Goal: Task Accomplishment & Management: Manage account settings

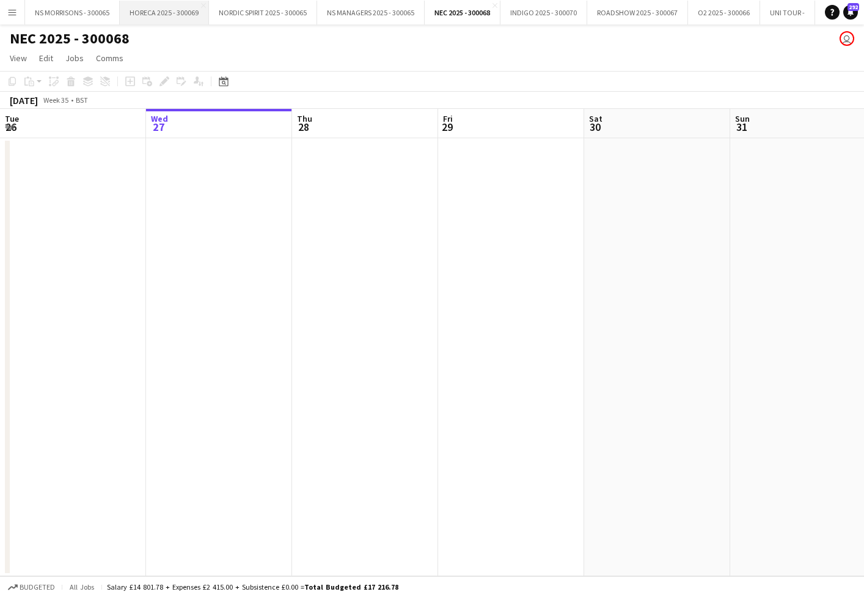
click at [182, 12] on button "HORECA 2025 - 300069 Close" at bounding box center [164, 13] width 89 height 24
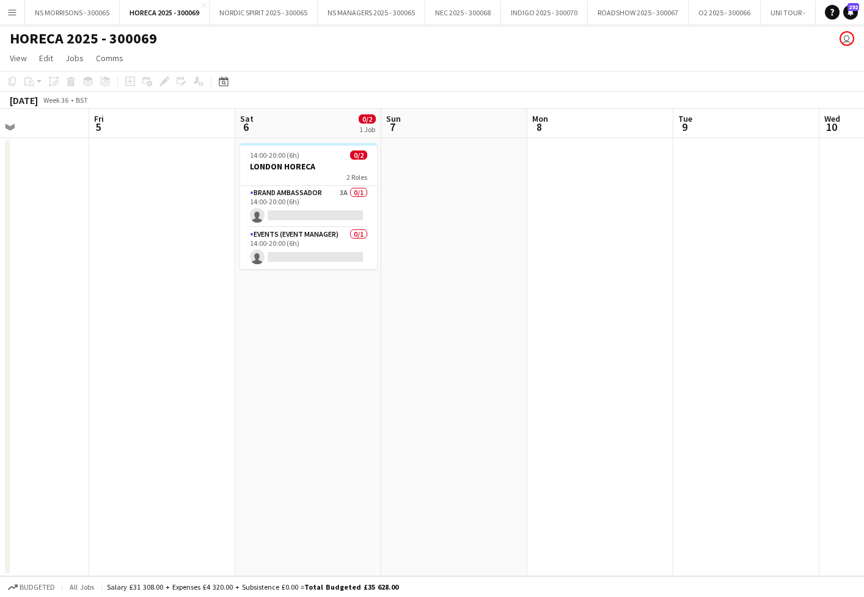
scroll to position [0, 370]
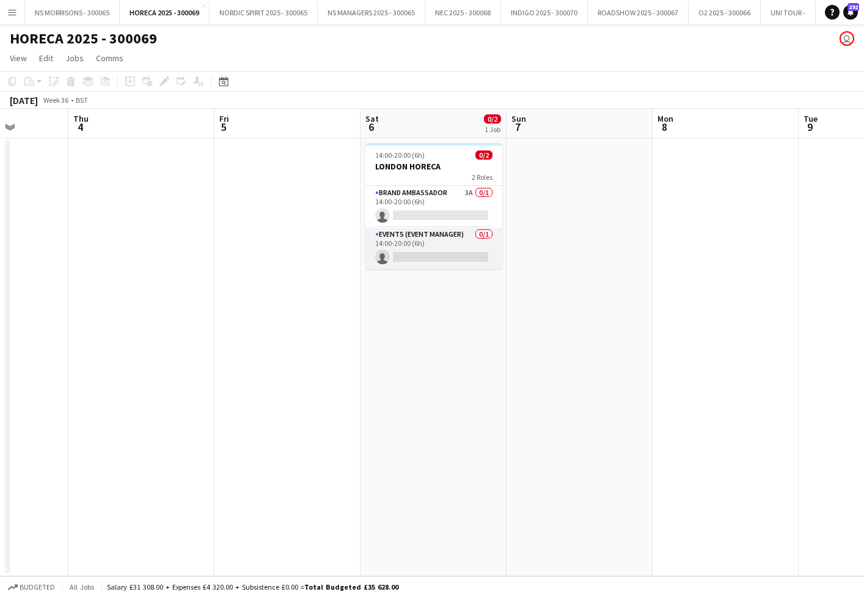
drag, startPoint x: 423, startPoint y: 255, endPoint x: 433, endPoint y: 253, distance: 9.9
click at [423, 255] on app-card-role "Events (Event Manager) 0/1 14:00-20:00 (6h) single-neutral-actions" at bounding box center [433, 248] width 137 height 42
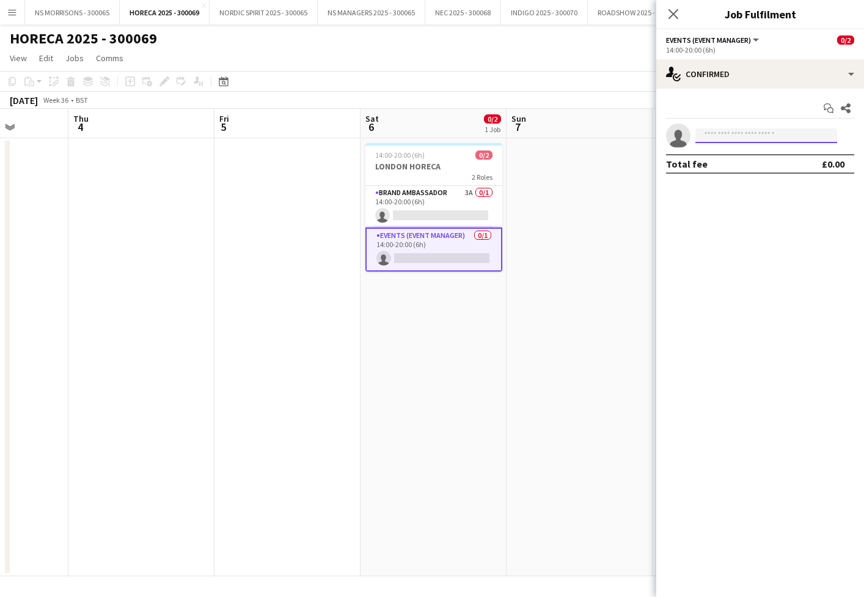
click at [737, 138] on input at bounding box center [767, 135] width 142 height 15
type input "****"
click at [740, 161] on span "[EMAIL_ADDRESS][DOMAIN_NAME]" at bounding box center [766, 163] width 122 height 10
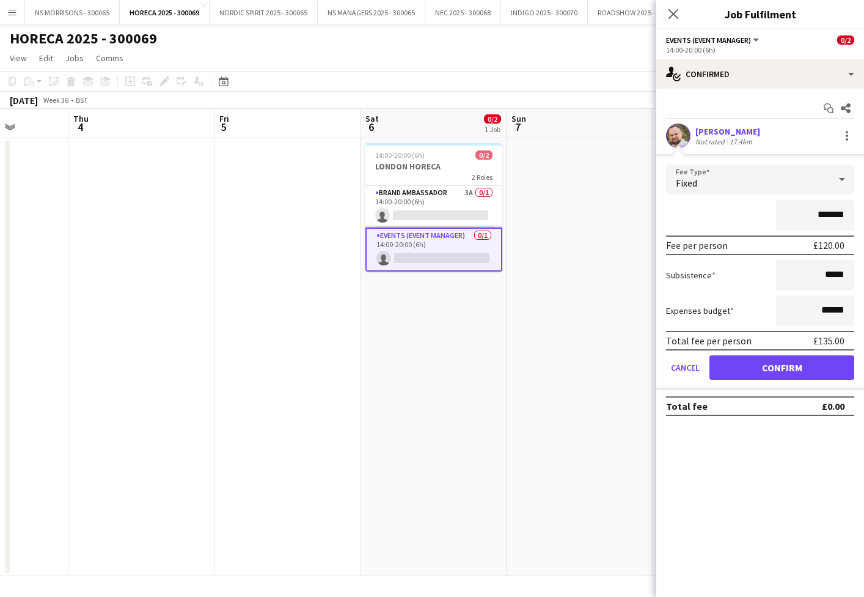
drag, startPoint x: 736, startPoint y: 367, endPoint x: 605, endPoint y: 306, distance: 144.4
click at [735, 367] on button "Confirm" at bounding box center [782, 367] width 145 height 24
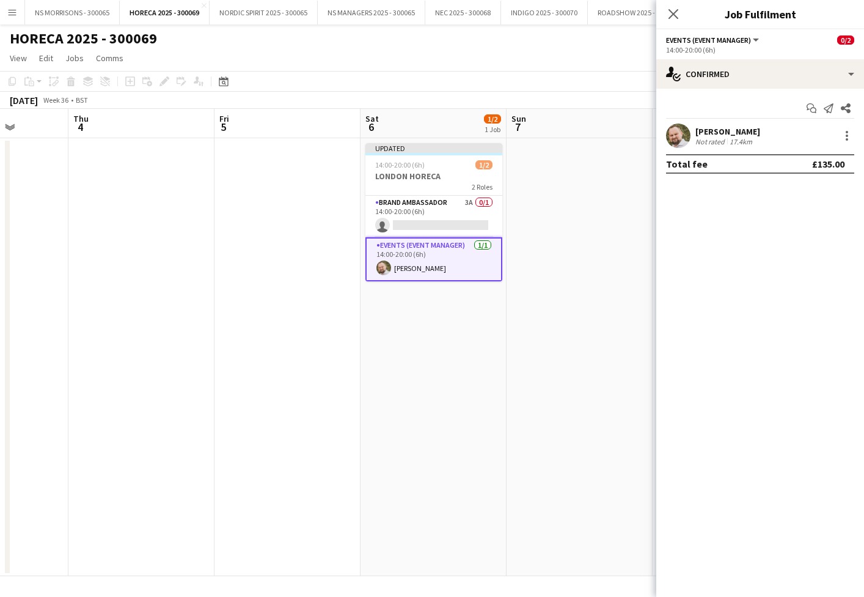
drag, startPoint x: 601, startPoint y: 304, endPoint x: 603, endPoint y: 293, distance: 10.6
click at [600, 304] on app-date-cell at bounding box center [580, 357] width 146 height 438
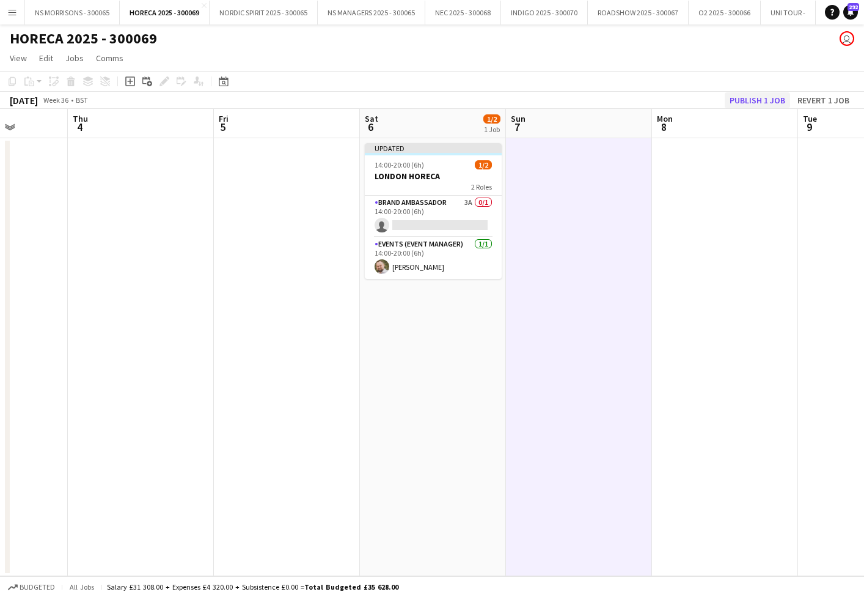
click at [736, 100] on button "Publish 1 job" at bounding box center [757, 100] width 65 height 16
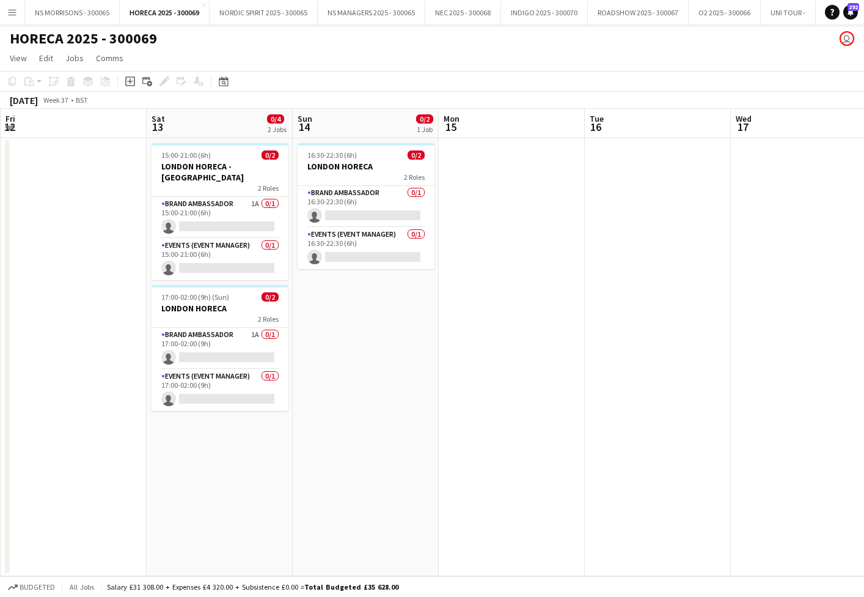
scroll to position [0, 439]
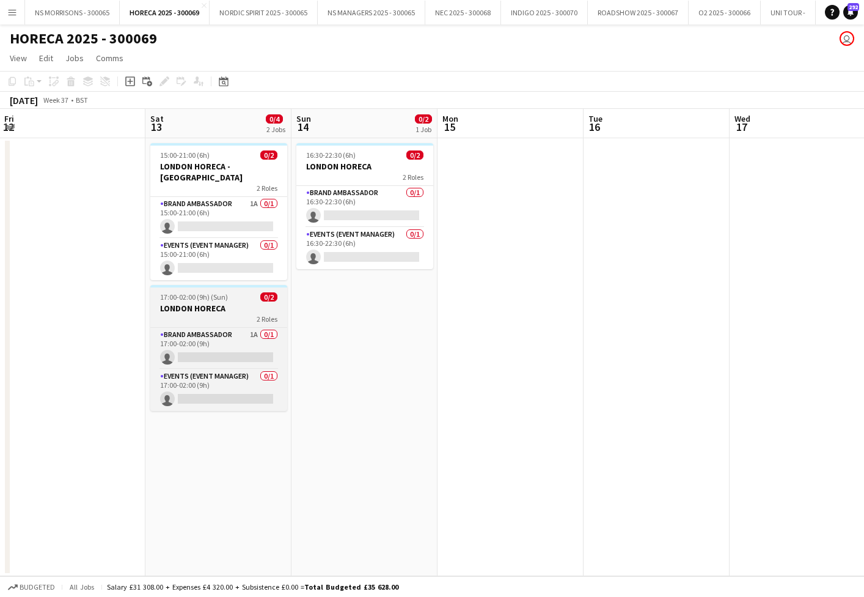
click at [176, 303] on h3 "LONDON HORECA" at bounding box center [218, 308] width 137 height 11
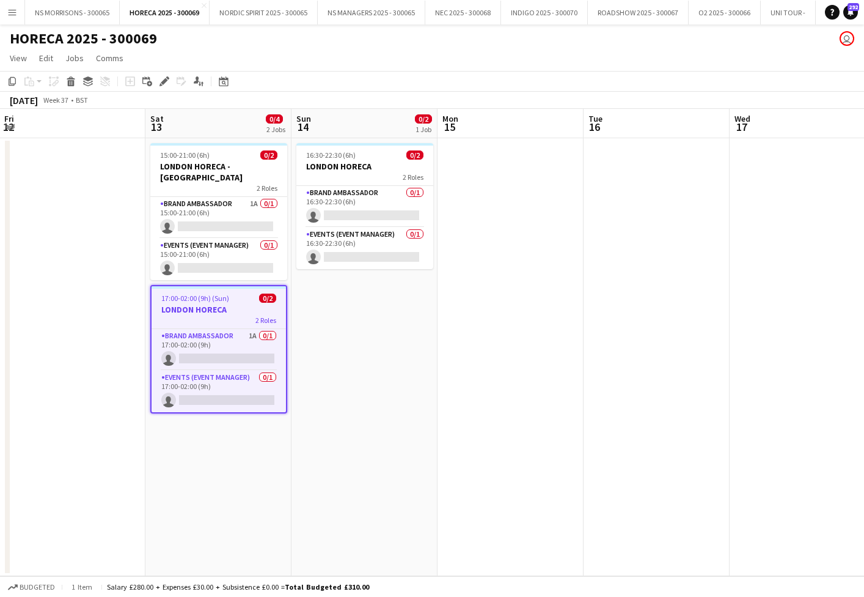
scroll to position [0, 439]
click at [164, 80] on icon at bounding box center [164, 81] width 7 height 7
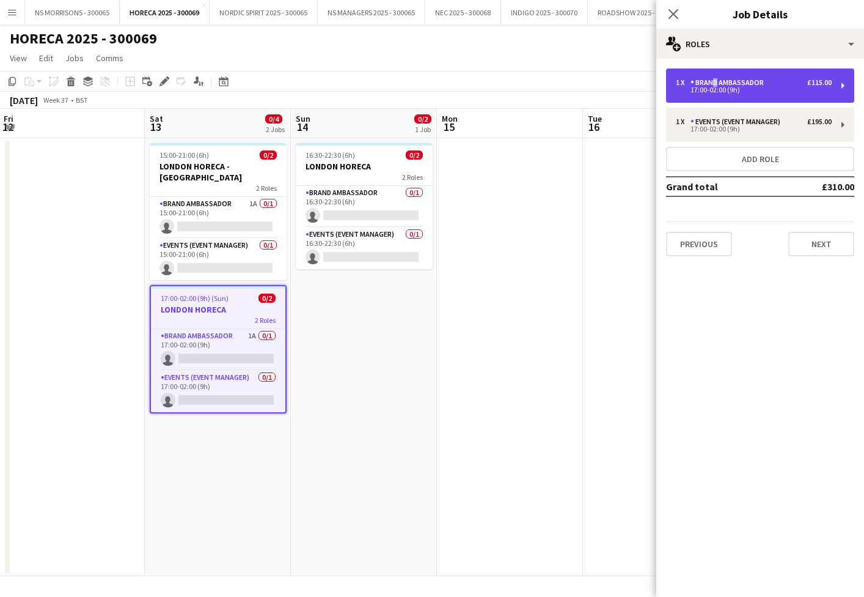
drag, startPoint x: 711, startPoint y: 84, endPoint x: 701, endPoint y: 86, distance: 9.9
click at [710, 84] on div "Brand Ambassador" at bounding box center [730, 82] width 78 height 9
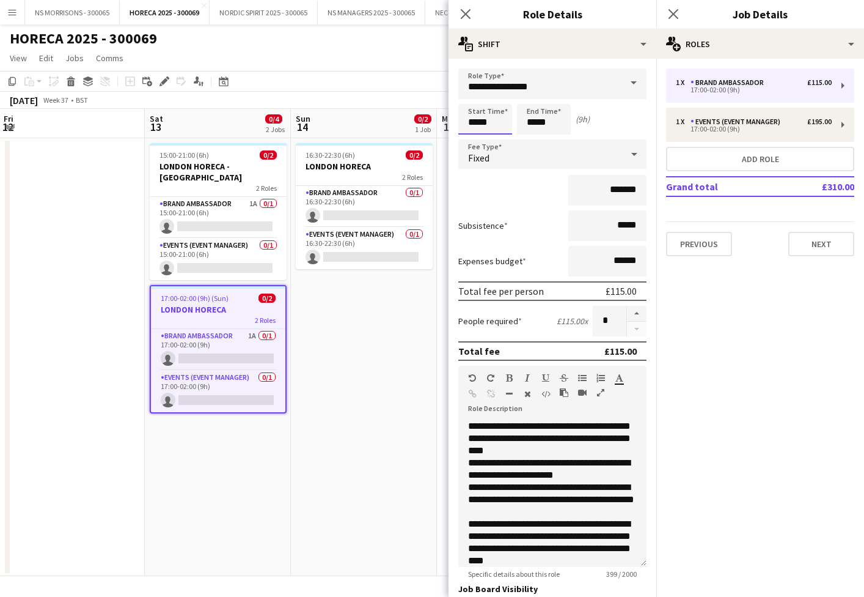
click at [479, 123] on input "*****" at bounding box center [485, 119] width 54 height 31
click at [471, 93] on div at bounding box center [473, 98] width 24 height 12
click at [499, 96] on div at bounding box center [497, 98] width 24 height 12
type input "*****"
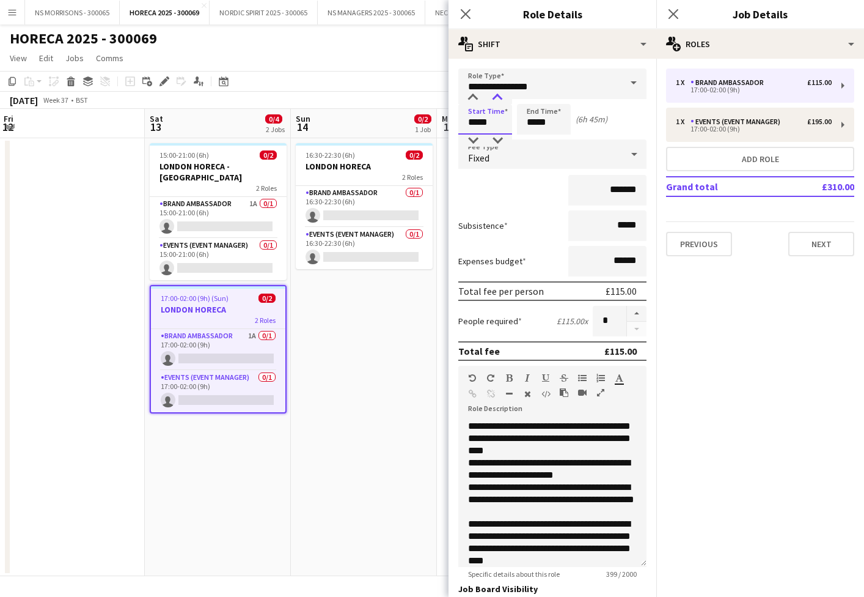
click at [499, 96] on div at bounding box center [497, 98] width 24 height 12
click at [543, 117] on input "*****" at bounding box center [544, 119] width 54 height 31
click at [560, 140] on div at bounding box center [556, 140] width 24 height 12
click at [556, 139] on div at bounding box center [556, 140] width 24 height 12
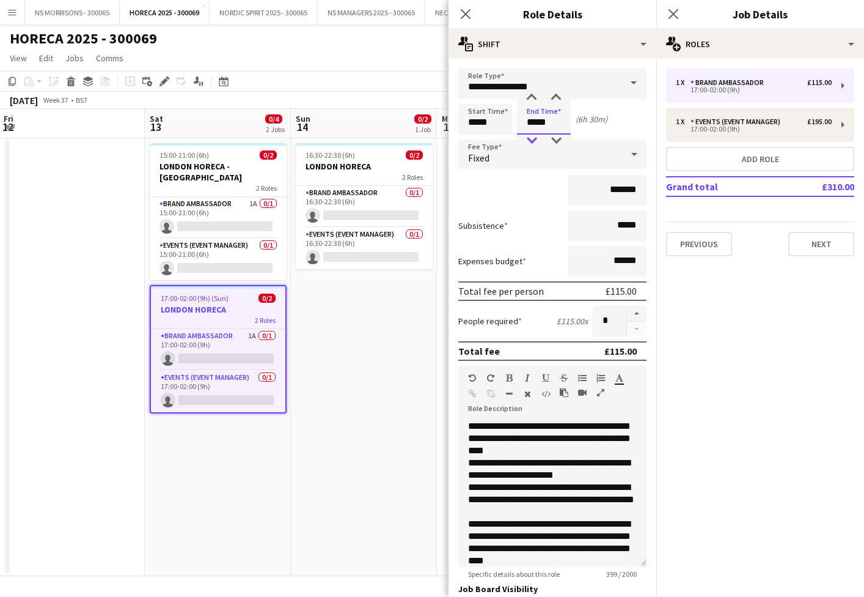
drag, startPoint x: 556, startPoint y: 139, endPoint x: 537, endPoint y: 141, distance: 18.4
click at [555, 139] on div at bounding box center [556, 140] width 24 height 12
click at [527, 141] on div at bounding box center [532, 140] width 24 height 12
click at [555, 139] on div at bounding box center [556, 140] width 24 height 12
type input "*****"
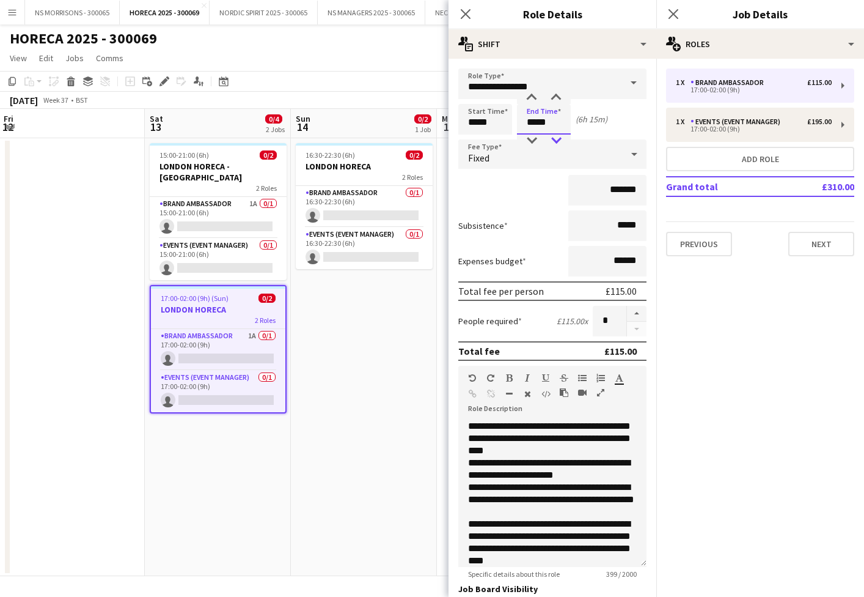
click at [555, 139] on div at bounding box center [556, 140] width 24 height 12
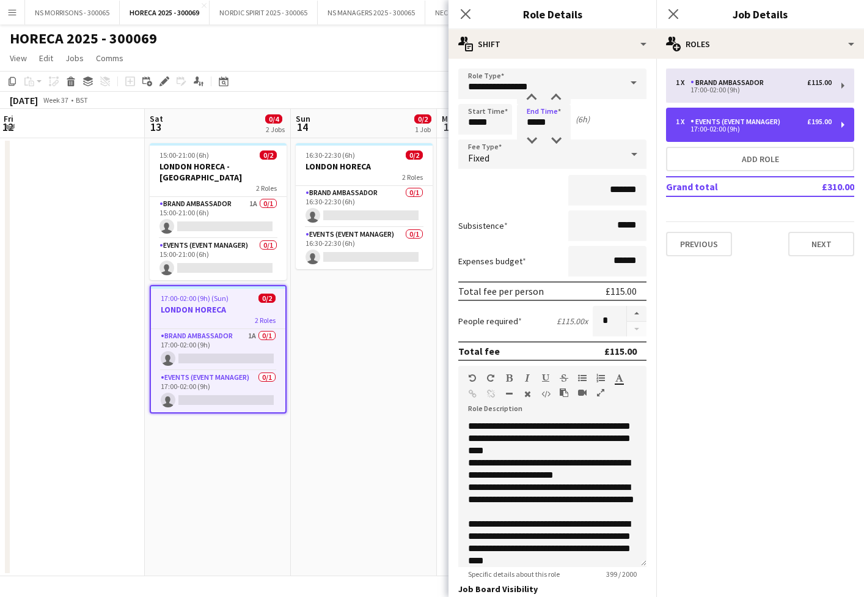
drag, startPoint x: 711, startPoint y: 127, endPoint x: 705, endPoint y: 127, distance: 6.8
click at [711, 127] on div "17:00-02:00 (9h)" at bounding box center [754, 129] width 156 height 6
type input "**********"
type input "*****"
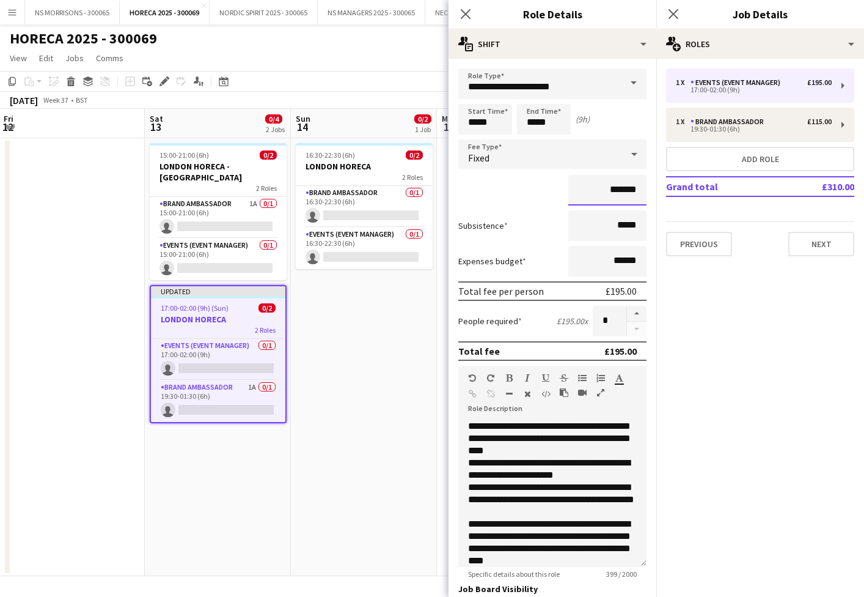
drag, startPoint x: 615, startPoint y: 188, endPoint x: 622, endPoint y: 183, distance: 9.2
click at [619, 188] on input "*******" at bounding box center [607, 190] width 78 height 31
type input "*******"
click at [549, 125] on input "*****" at bounding box center [544, 119] width 54 height 31
click at [535, 137] on div at bounding box center [532, 140] width 24 height 12
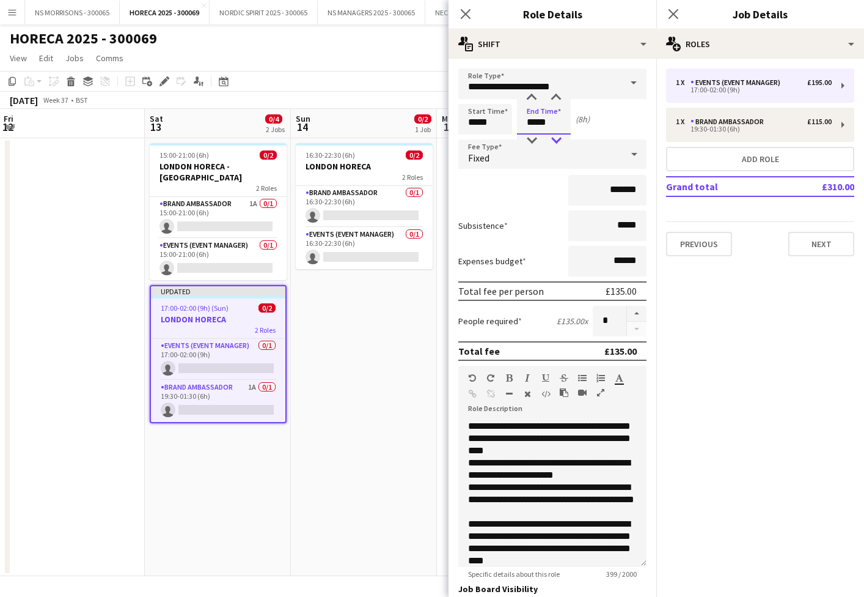
click at [559, 136] on div at bounding box center [556, 140] width 24 height 12
type input "*****"
drag, startPoint x: 559, startPoint y: 136, endPoint x: 482, endPoint y: 127, distance: 77.0
click at [558, 136] on div at bounding box center [556, 140] width 24 height 12
click at [479, 123] on input "*****" at bounding box center [485, 119] width 54 height 31
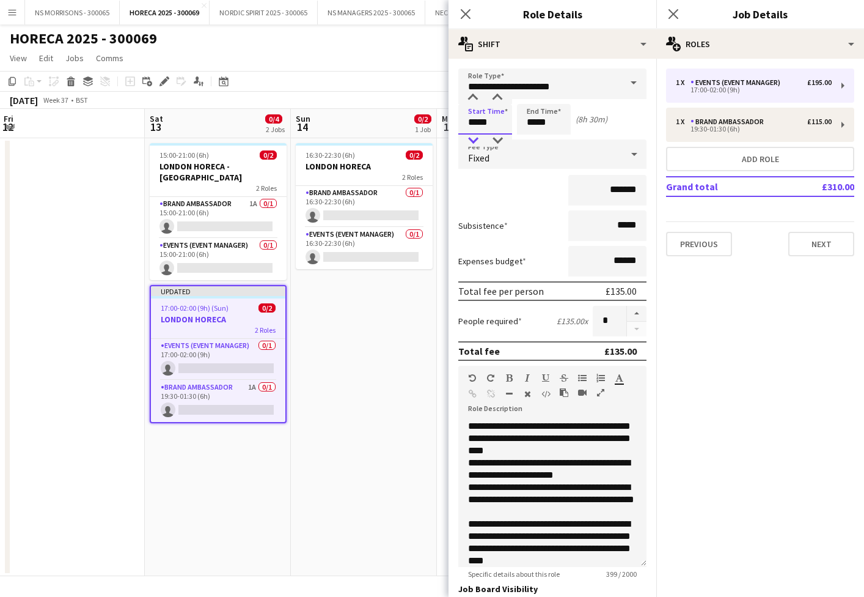
click at [477, 135] on div at bounding box center [473, 140] width 24 height 12
click at [474, 137] on div at bounding box center [473, 140] width 24 height 12
click at [480, 100] on div at bounding box center [473, 98] width 24 height 12
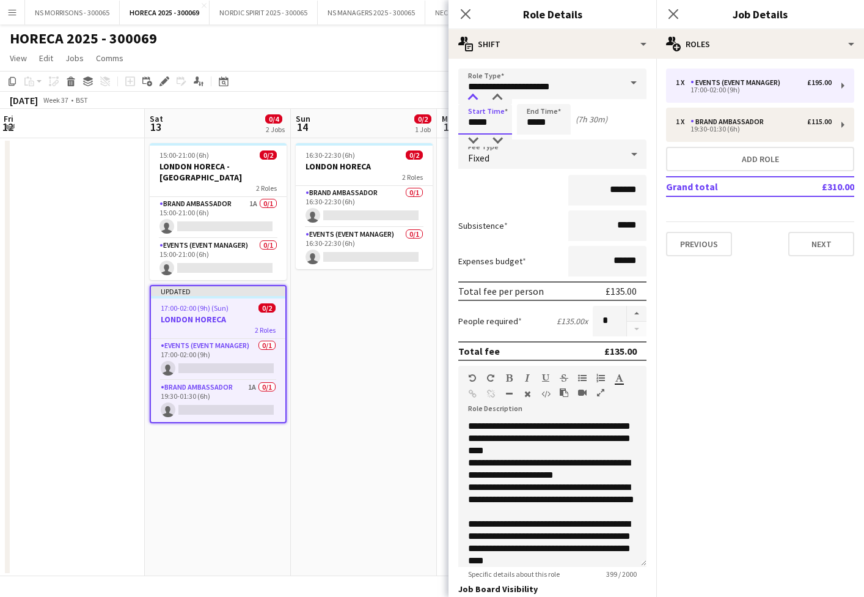
click at [480, 100] on div at bounding box center [473, 98] width 24 height 12
click at [501, 99] on div at bounding box center [497, 98] width 24 height 12
type input "*****"
click at [501, 99] on div at bounding box center [497, 98] width 24 height 12
click at [374, 351] on app-date-cell "16:30-22:30 (6h) 0/2 LONDON HORECA 2 Roles Brand Ambassador 0/1 16:30-22:30 (6h…" at bounding box center [364, 357] width 146 height 438
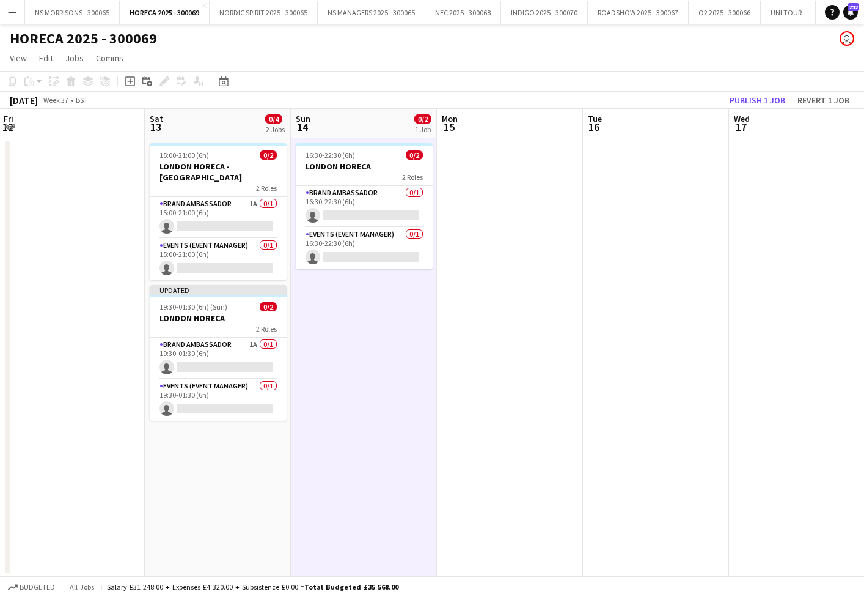
click at [738, 96] on button "Publish 1 job" at bounding box center [757, 100] width 65 height 16
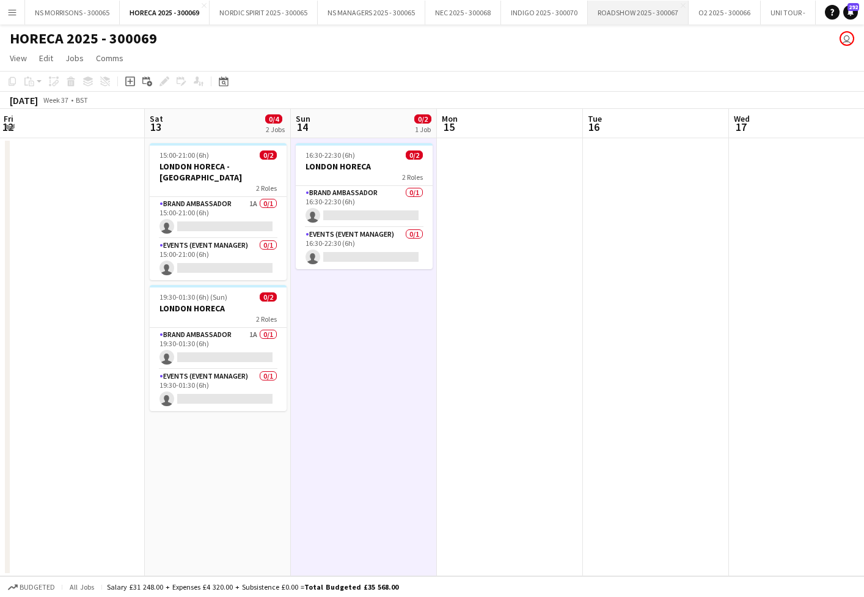
click at [652, 19] on button "ROADSHOW 2025 - 300067 Close" at bounding box center [638, 13] width 101 height 24
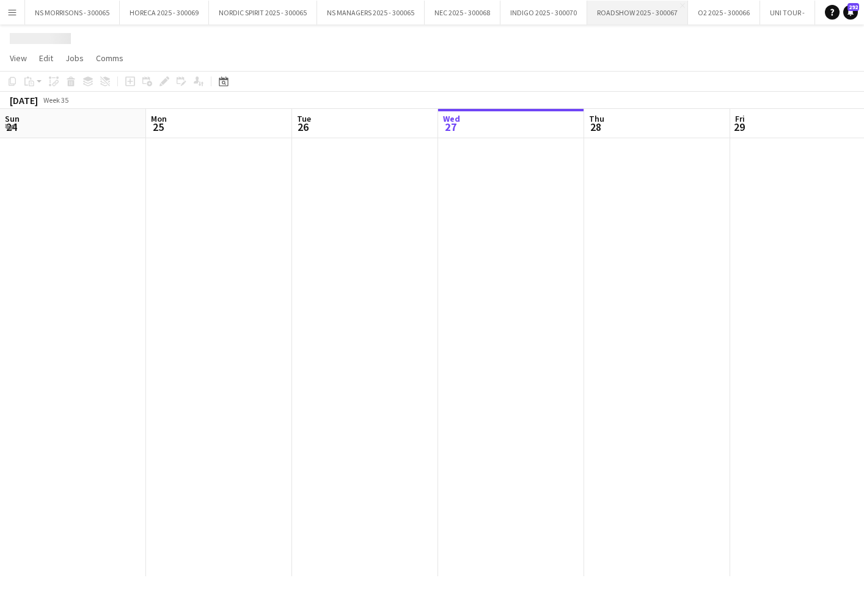
click at [652, 19] on button "ROADSHOW 2025 - 300067 Close" at bounding box center [637, 13] width 101 height 24
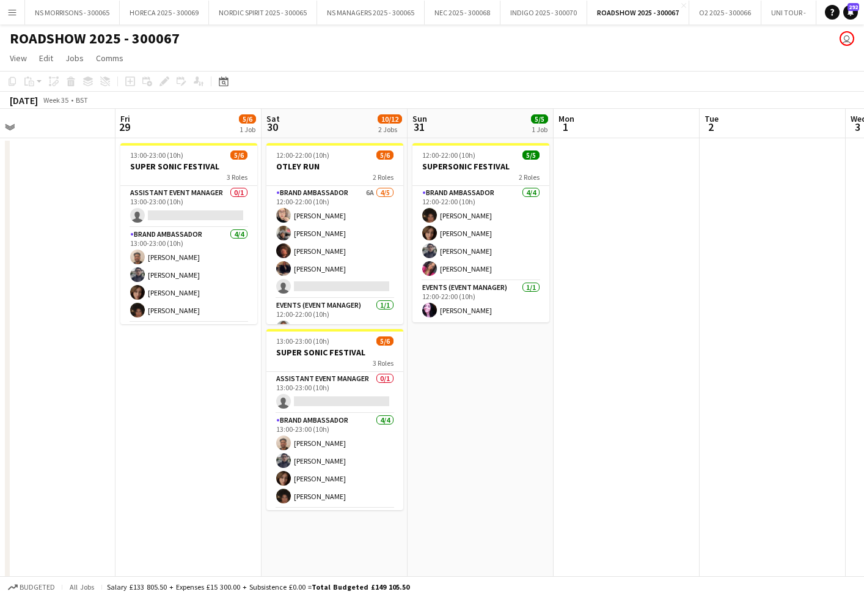
scroll to position [0, 312]
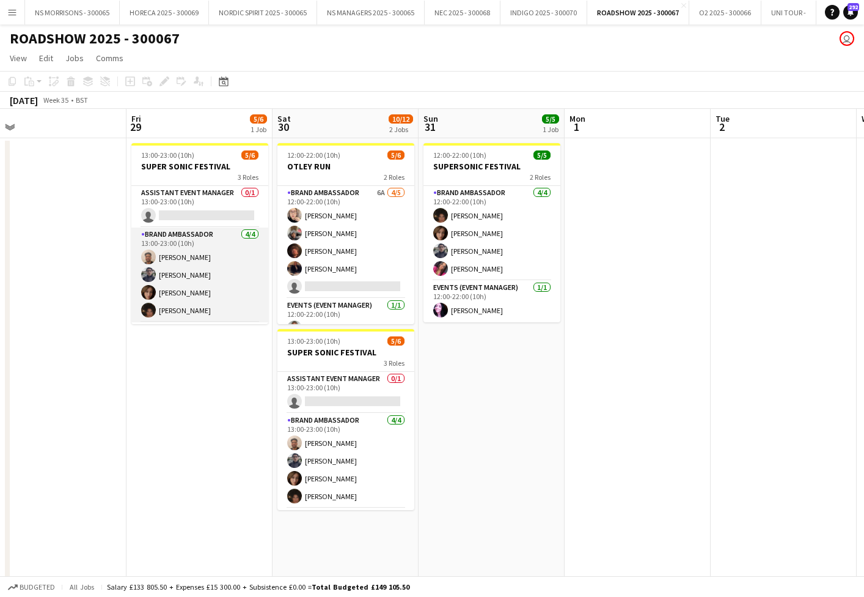
click at [186, 273] on app-card-role "Brand Ambassador [DATE] 13:00-23:00 (10h) [PERSON_NAME] [PERSON_NAME] [PERSON_N…" at bounding box center [199, 274] width 137 height 95
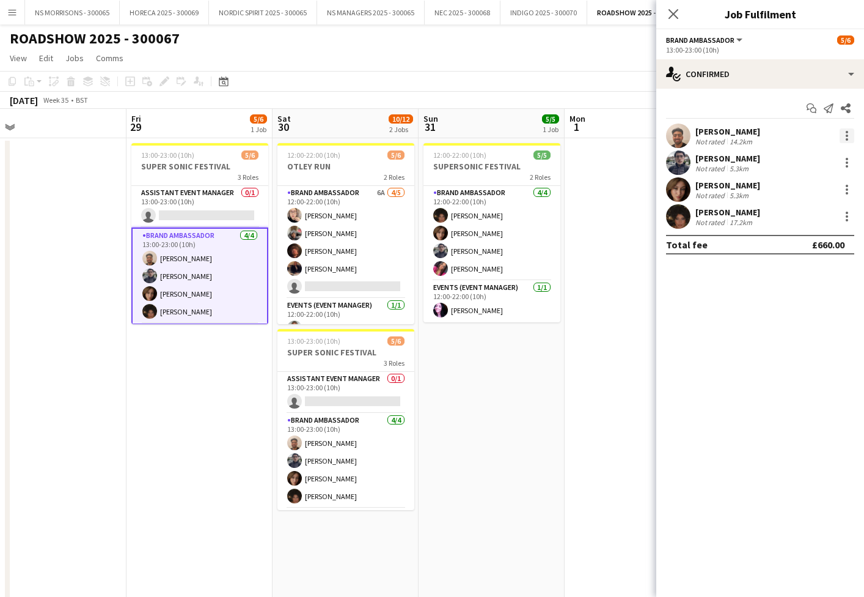
click at [850, 134] on div at bounding box center [847, 135] width 15 height 15
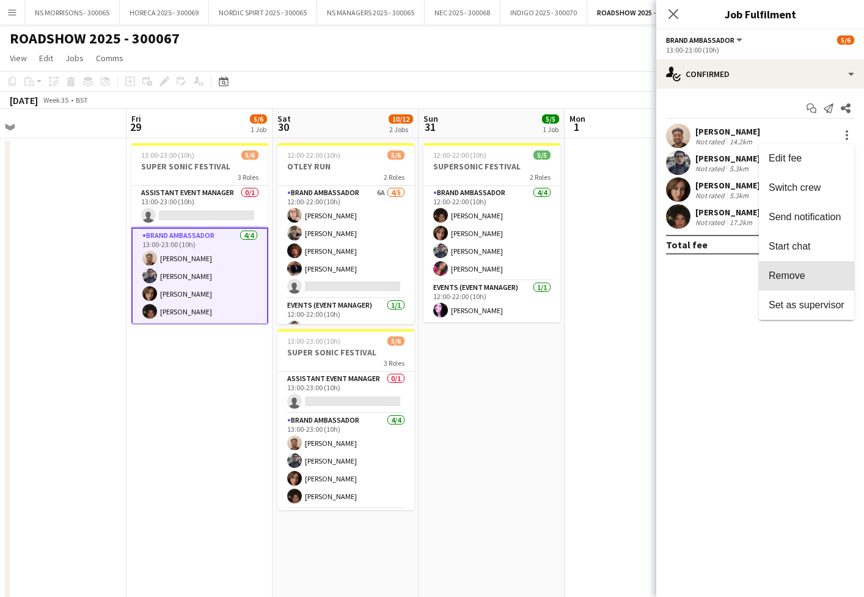
drag, startPoint x: 799, startPoint y: 266, endPoint x: 764, endPoint y: 196, distance: 78.7
click at [799, 266] on button "Remove" at bounding box center [806, 275] width 95 height 29
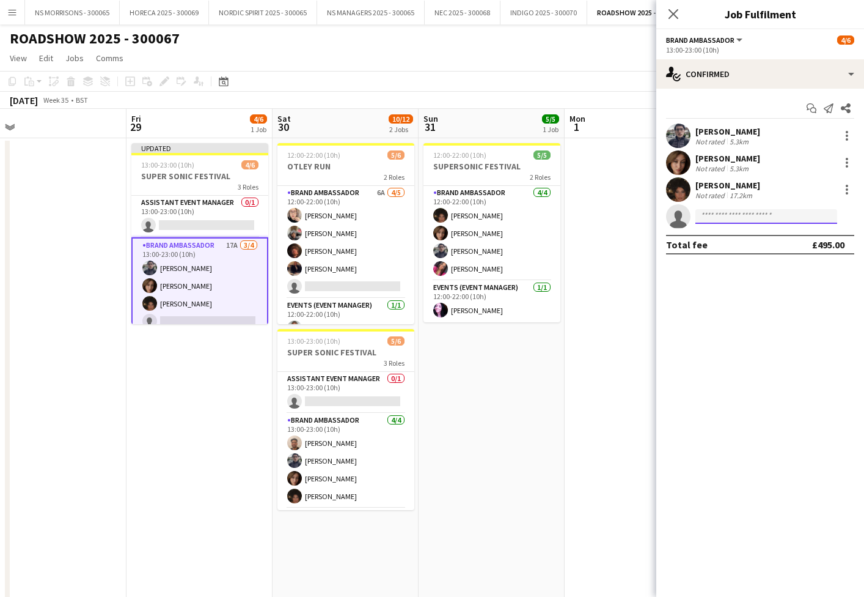
click at [740, 210] on input at bounding box center [767, 216] width 142 height 15
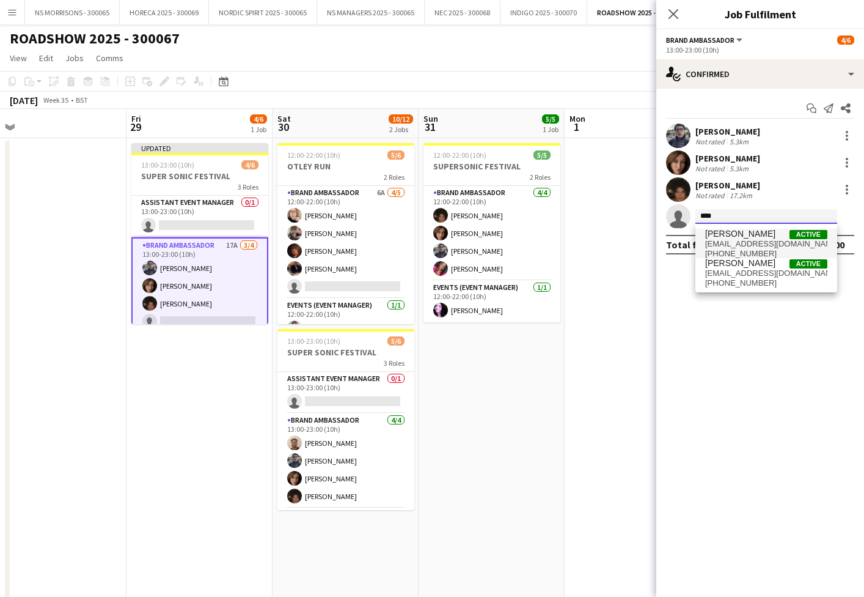
type input "****"
drag, startPoint x: 752, startPoint y: 239, endPoint x: 753, endPoint y: 255, distance: 16.5
click at [752, 239] on span "[EMAIL_ADDRESS][DOMAIN_NAME]" at bounding box center [766, 244] width 122 height 10
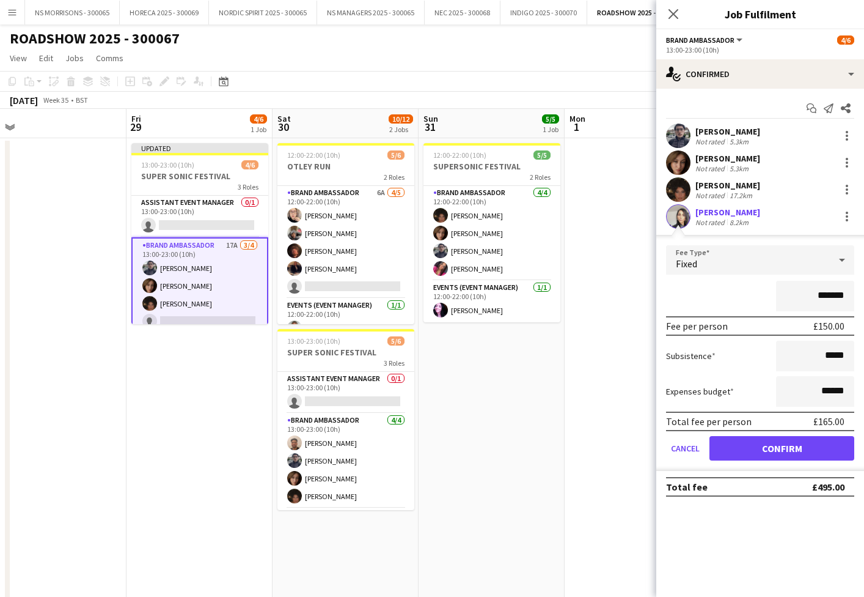
click at [737, 449] on button "Confirm" at bounding box center [782, 448] width 145 height 24
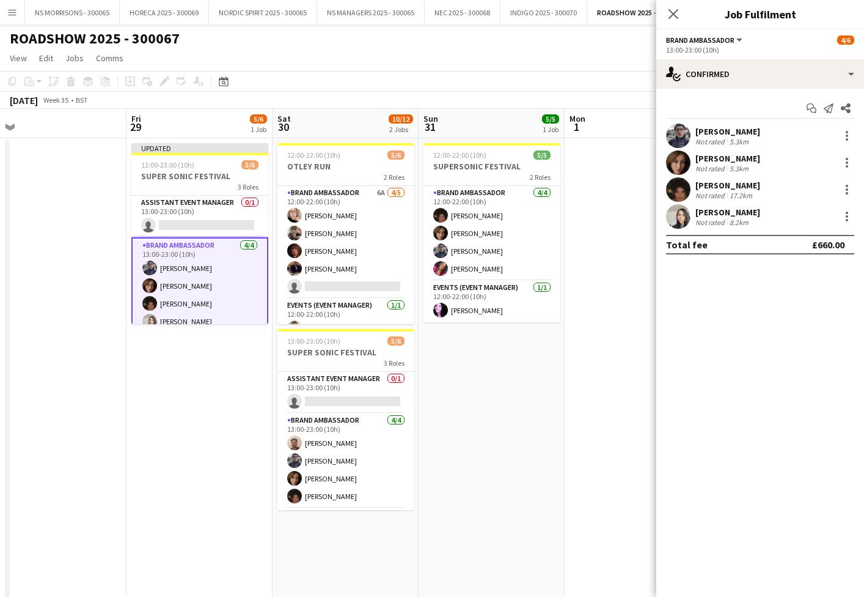
scroll to position [0, 0]
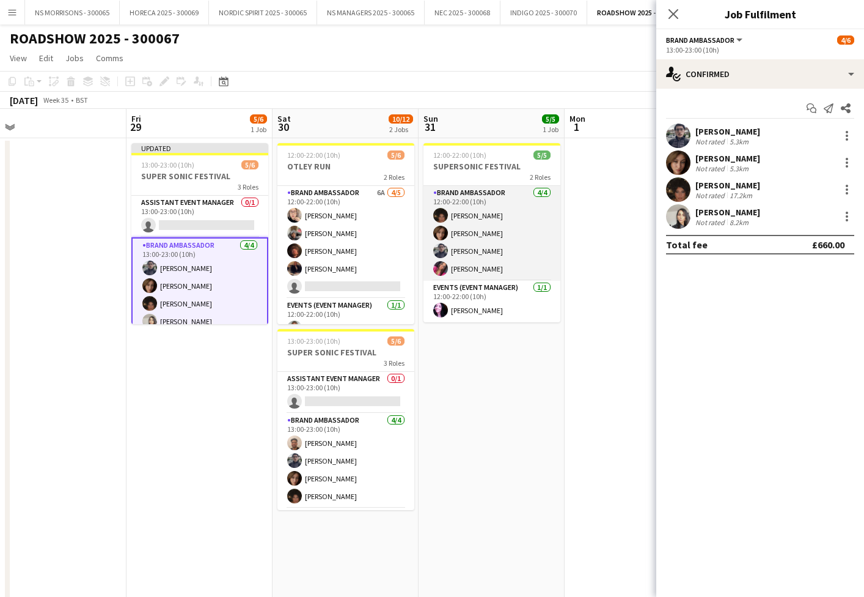
click at [476, 235] on app-card-role "Brand Ambassador [DATE] 12:00-22:00 (10h) [PERSON_NAME] Athena [PERSON_NAME] [P…" at bounding box center [492, 233] width 137 height 95
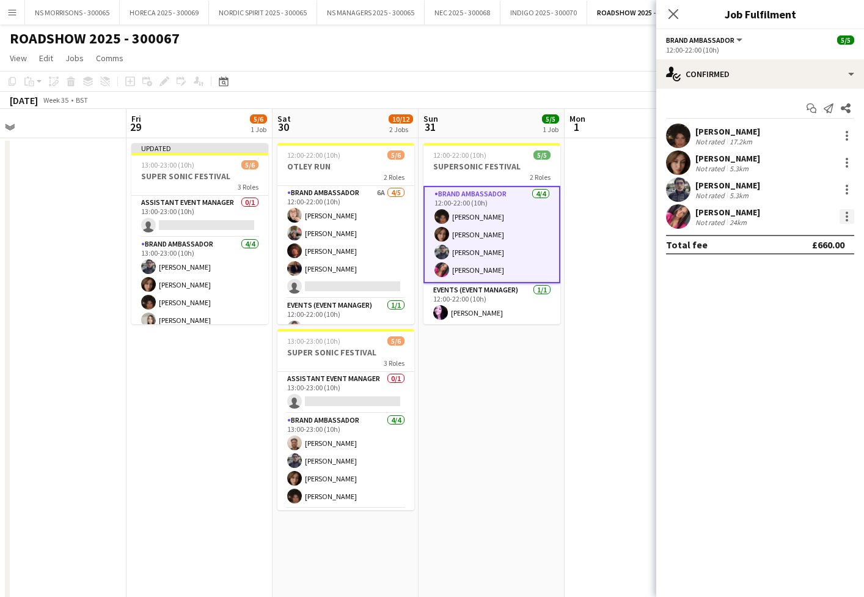
click at [846, 211] on div at bounding box center [847, 212] width 2 height 2
drag, startPoint x: 798, startPoint y: 348, endPoint x: 787, endPoint y: 340, distance: 14.1
click at [796, 348] on button "Remove" at bounding box center [806, 356] width 95 height 29
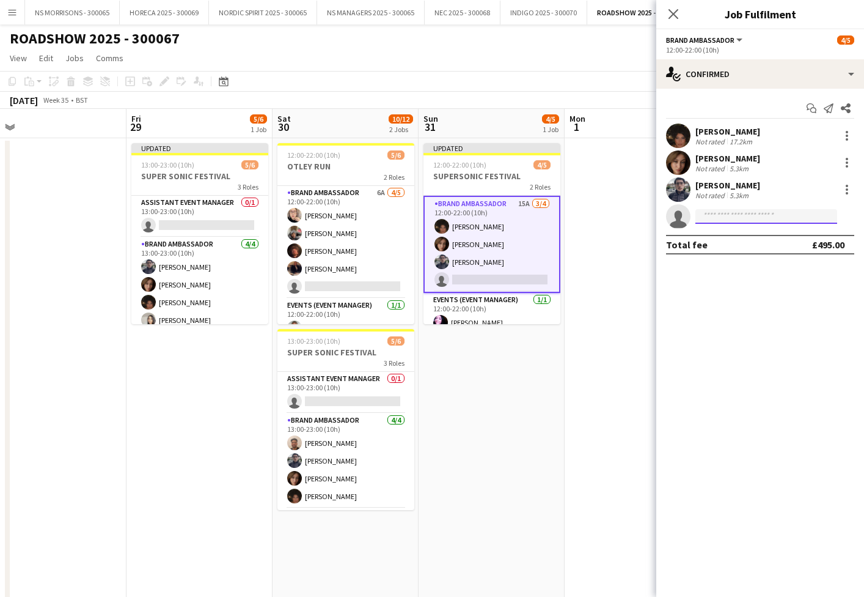
click at [725, 222] on input at bounding box center [767, 216] width 142 height 15
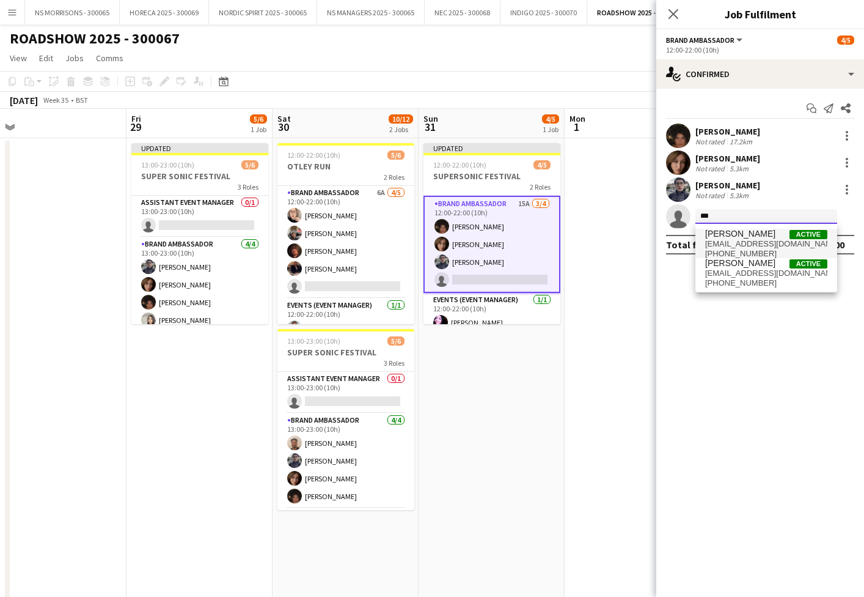
type input "***"
click at [728, 235] on span "[PERSON_NAME]" at bounding box center [740, 234] width 70 height 10
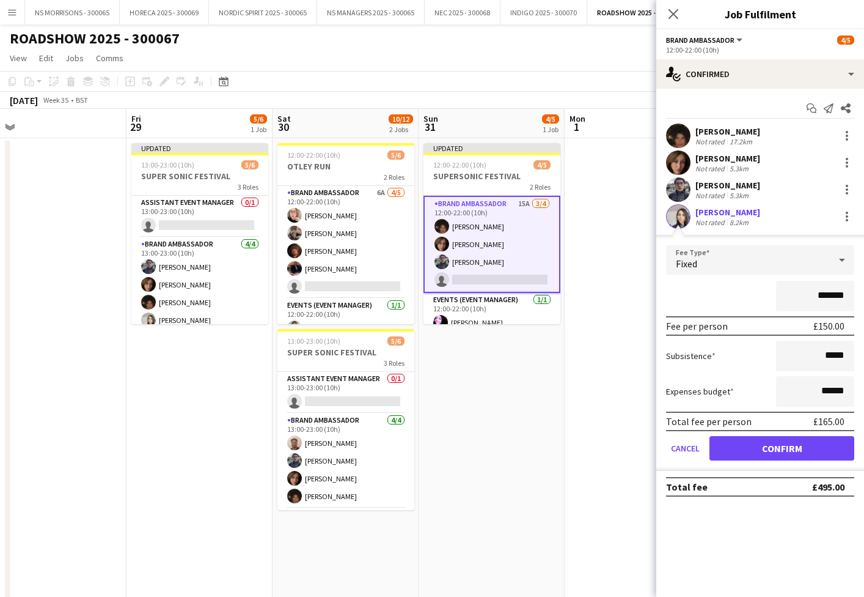
drag, startPoint x: 738, startPoint y: 439, endPoint x: 708, endPoint y: 435, distance: 30.9
click at [738, 439] on button "Confirm" at bounding box center [782, 448] width 145 height 24
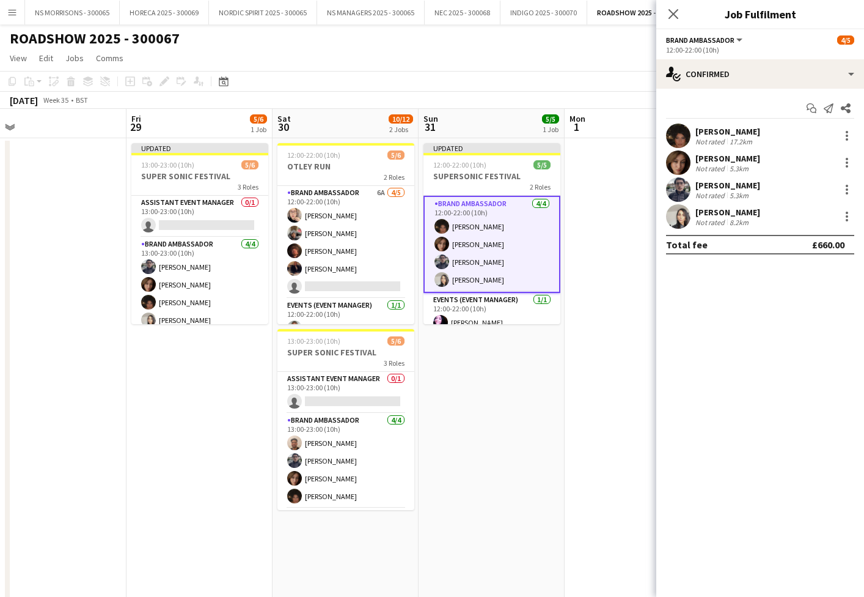
click at [618, 412] on app-date-cell at bounding box center [638, 521] width 146 height 766
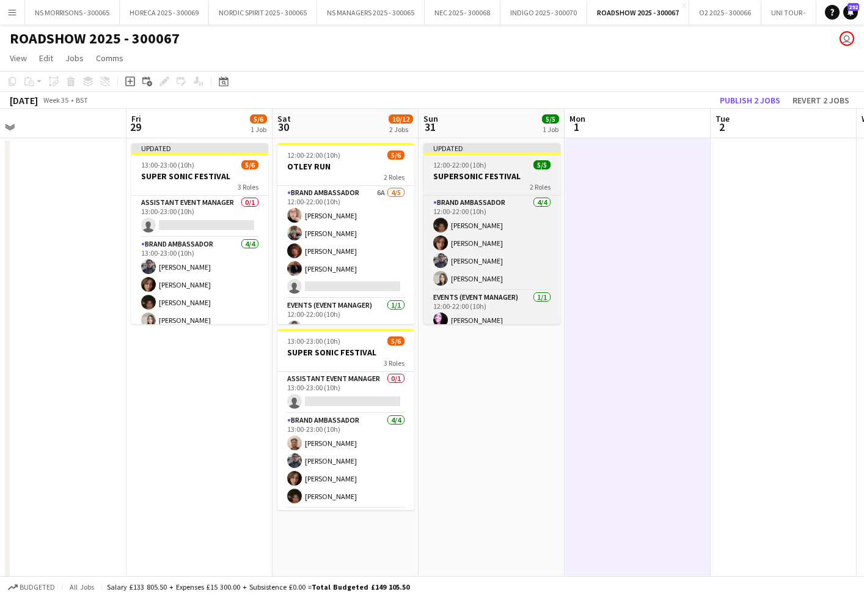
drag, startPoint x: 215, startPoint y: 425, endPoint x: 543, endPoint y: 189, distance: 403.7
click at [216, 425] on app-date-cell "Updated 13:00-23:00 (10h) 5/6 SUPER SONIC FESTIVAL 3 Roles Assistant Event Mana…" at bounding box center [200, 521] width 146 height 766
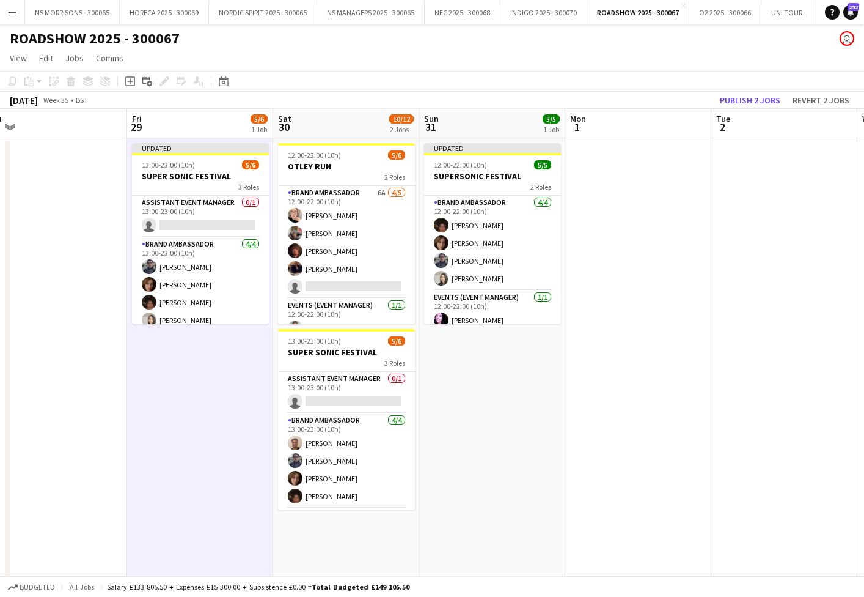
click at [768, 100] on button "Publish 2 jobs" at bounding box center [750, 100] width 70 height 16
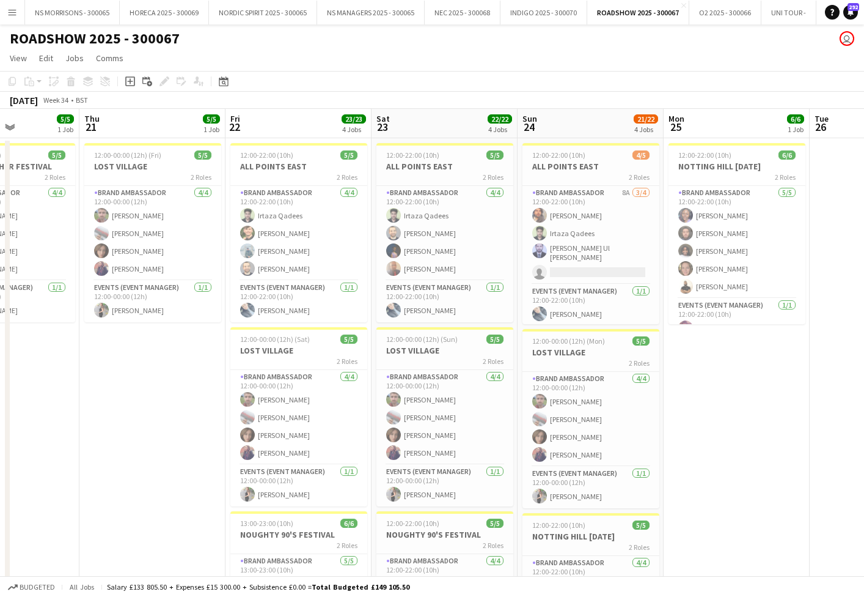
scroll to position [0, 411]
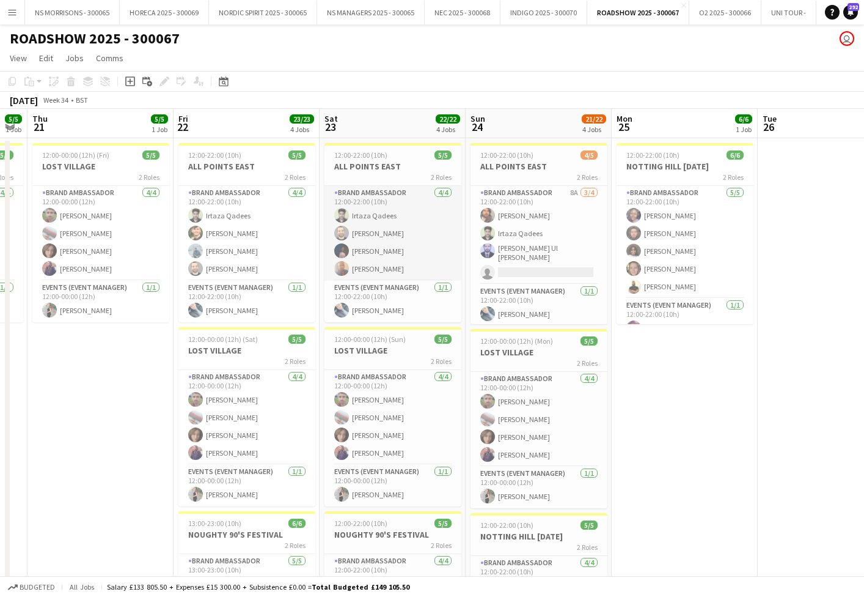
click at [375, 240] on app-card-role "Brand Ambassador [DATE] 12:00-22:00 (10h) [PERSON_NAME] [PERSON_NAME] [PERSON_N…" at bounding box center [393, 233] width 137 height 95
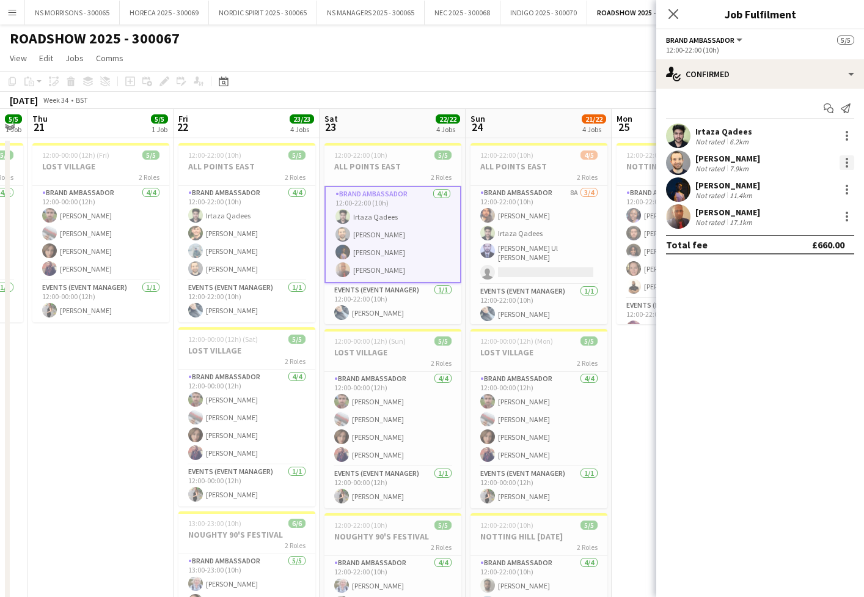
click at [848, 161] on div at bounding box center [847, 162] width 15 height 15
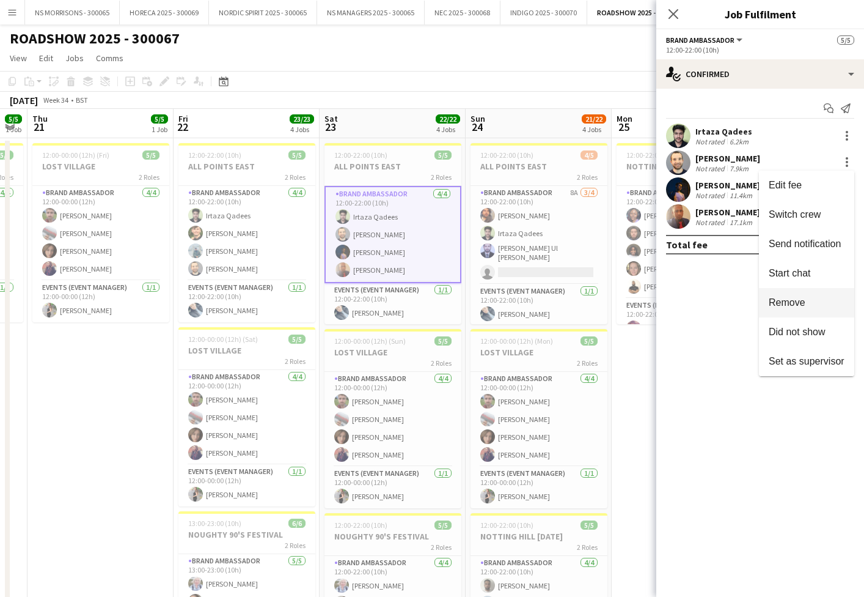
click at [808, 296] on button "Remove" at bounding box center [806, 302] width 95 height 29
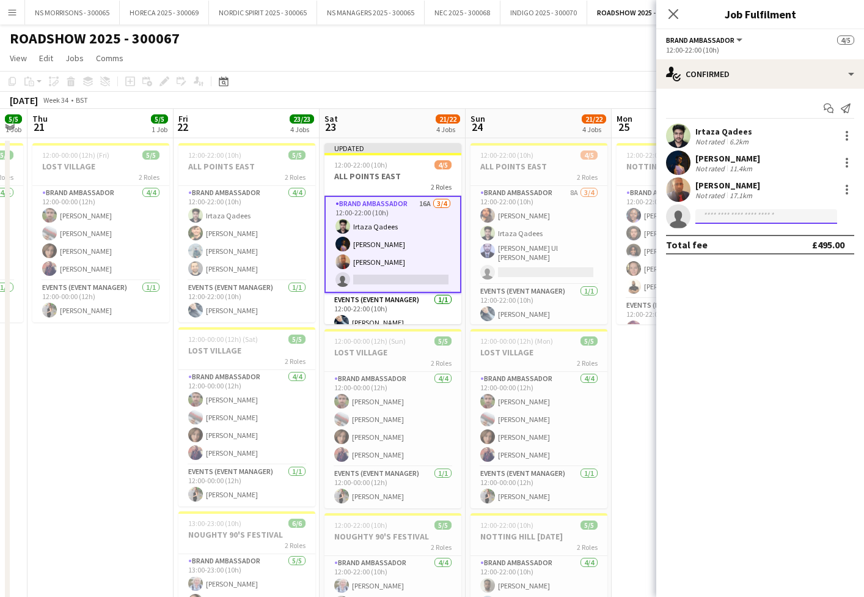
click at [726, 218] on input at bounding box center [767, 216] width 142 height 15
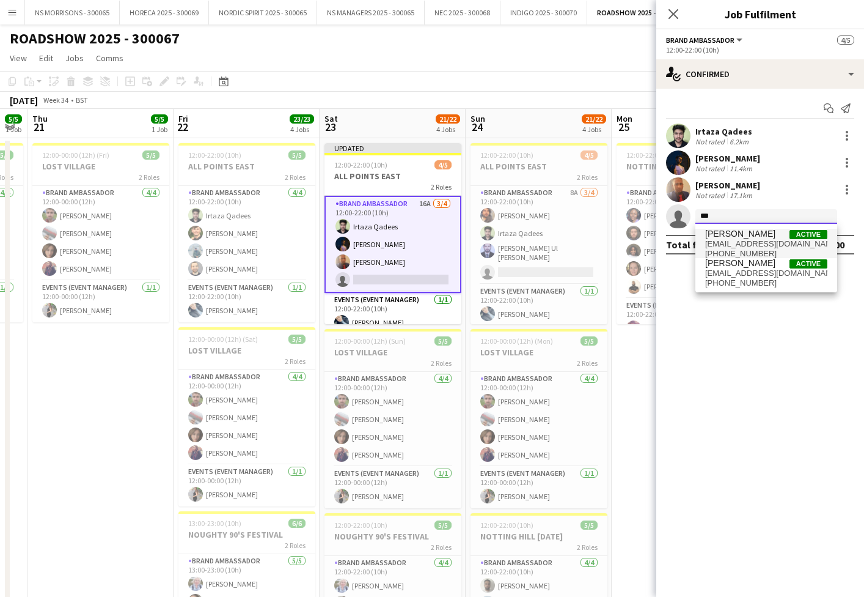
type input "***"
drag, startPoint x: 727, startPoint y: 235, endPoint x: 724, endPoint y: 270, distance: 35.0
click at [722, 267] on span "[PERSON_NAME]" at bounding box center [740, 263] width 70 height 10
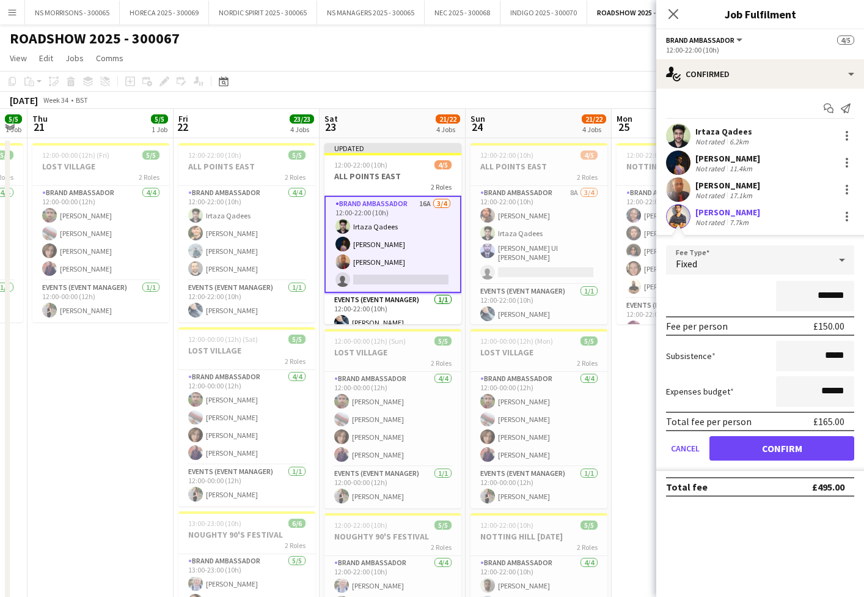
click at [741, 441] on button "Confirm" at bounding box center [782, 448] width 145 height 24
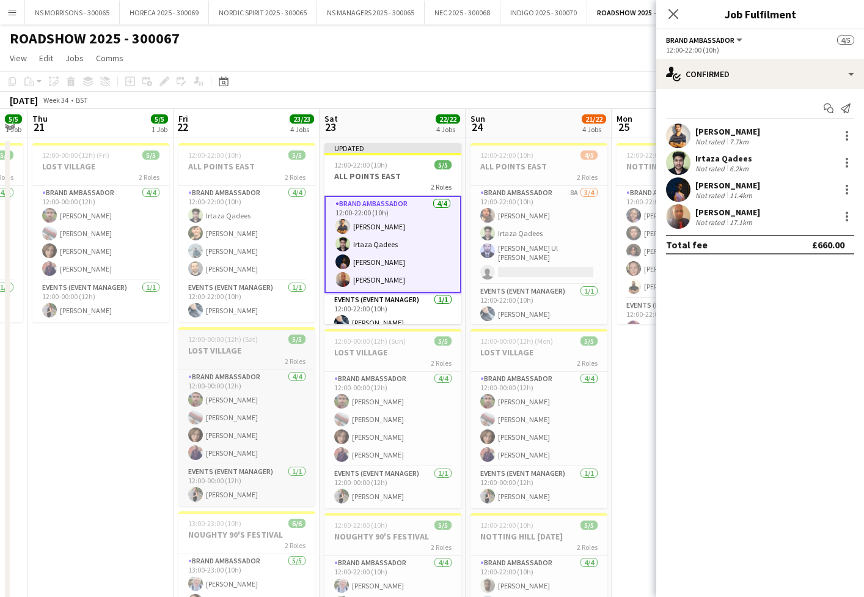
drag, startPoint x: 146, startPoint y: 369, endPoint x: 248, endPoint y: 340, distance: 105.4
click at [145, 369] on app-date-cell "12:00-00:00 (12h) (Fri) 5/5 LOST VILLAGE 2 Roles Brand Ambassador [DATE] 12:00-…" at bounding box center [101, 521] width 146 height 766
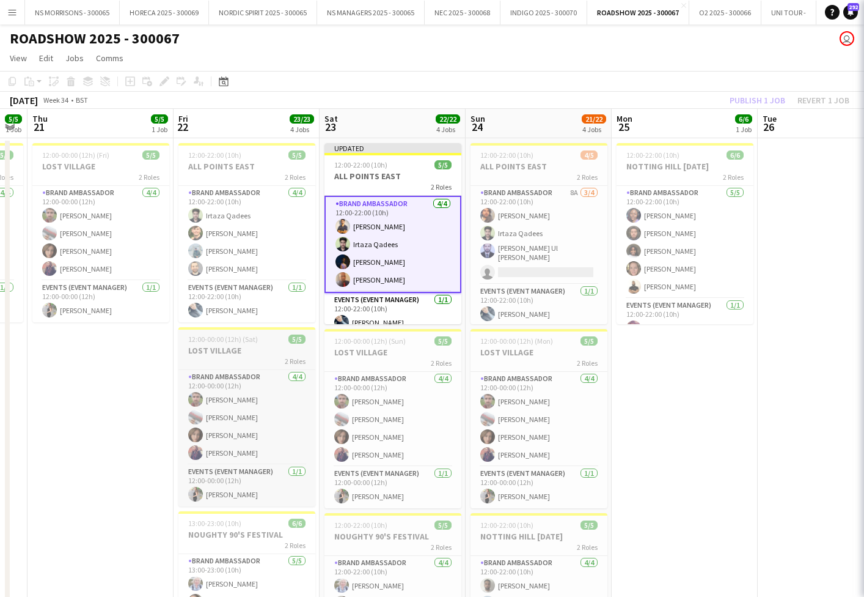
scroll to position [0, 411]
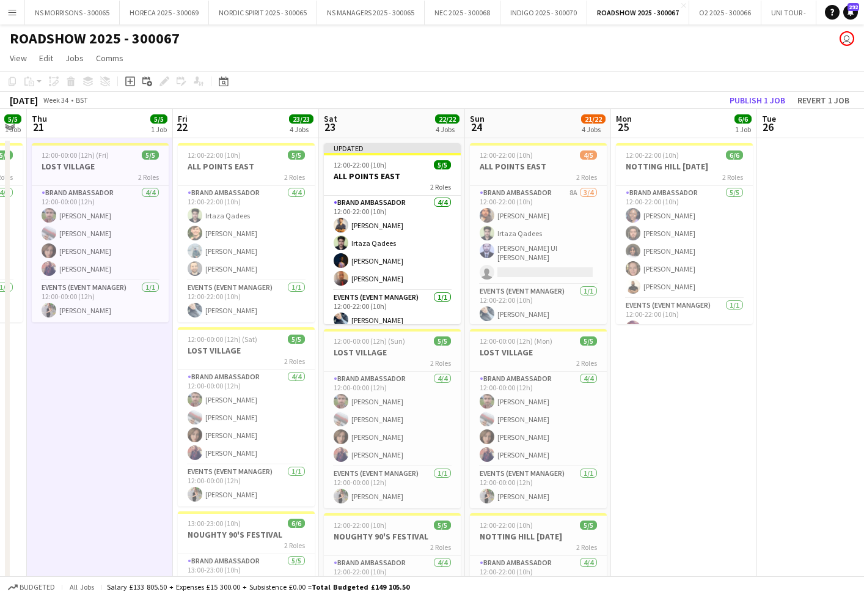
drag, startPoint x: 756, startPoint y: 102, endPoint x: 745, endPoint y: 105, distance: 11.3
click at [756, 102] on button "Publish 1 job" at bounding box center [757, 100] width 65 height 16
